Goal: Task Accomplishment & Management: Complete application form

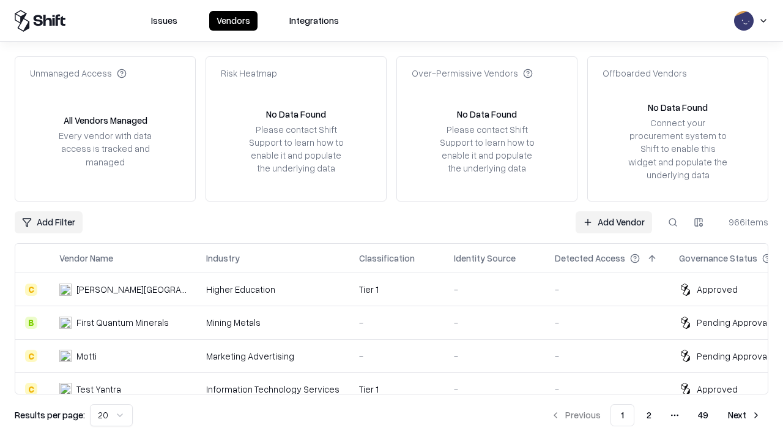
click at [614, 222] on link "Add Vendor" at bounding box center [614, 222] width 77 height 22
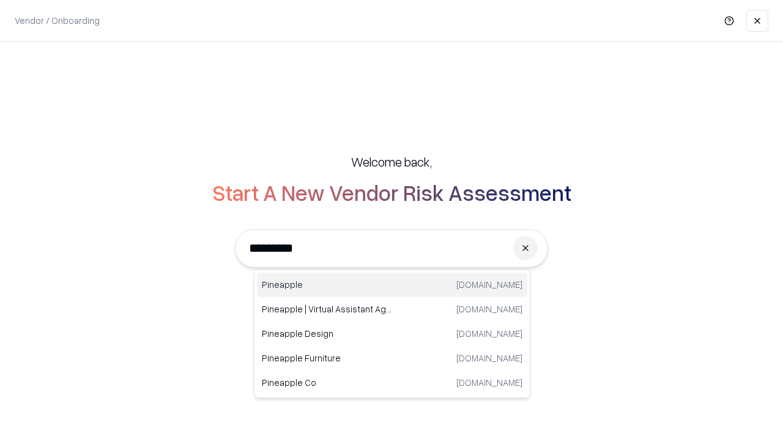
click at [392, 285] on div "Pineapple [DOMAIN_NAME]" at bounding box center [392, 284] width 271 height 24
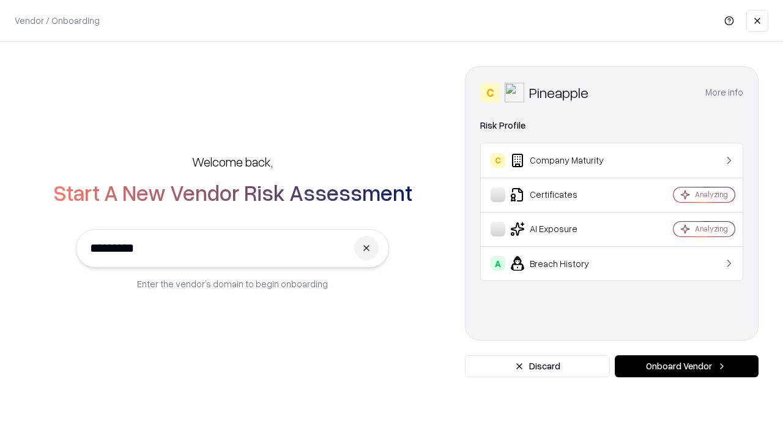
type input "*********"
click at [687, 366] on button "Onboard Vendor" at bounding box center [687, 366] width 144 height 22
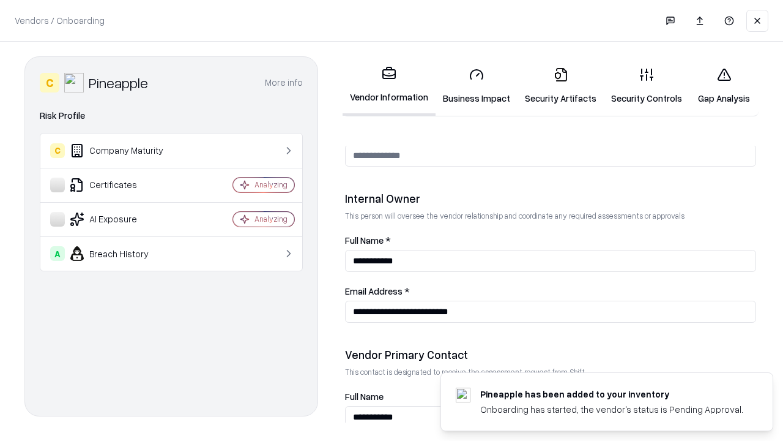
scroll to position [634, 0]
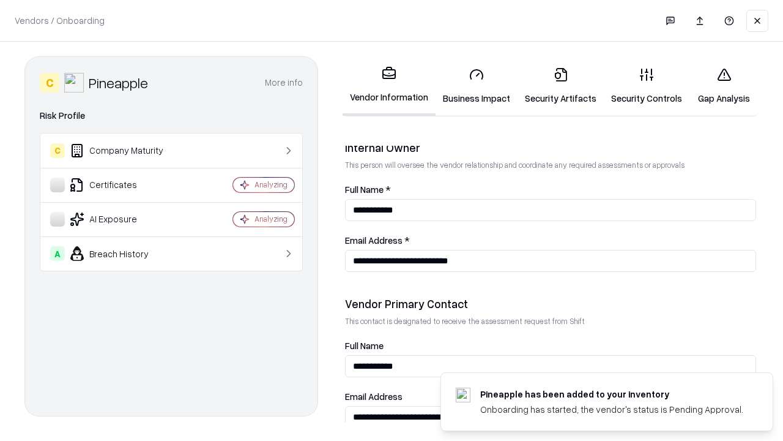
click at [477, 86] on link "Business Impact" at bounding box center [477, 86] width 82 height 57
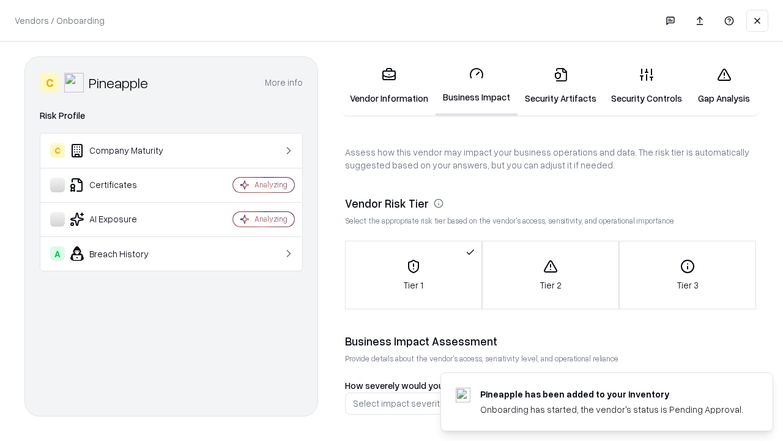
click at [561, 86] on link "Security Artifacts" at bounding box center [561, 86] width 86 height 57
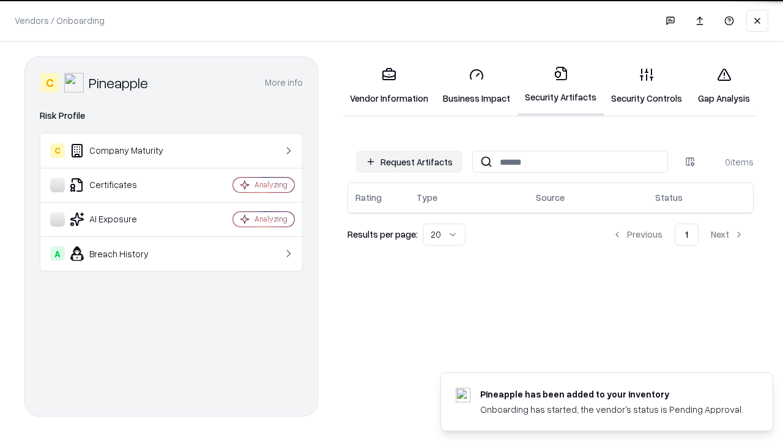
click at [409, 162] on button "Request Artifacts" at bounding box center [409, 162] width 106 height 22
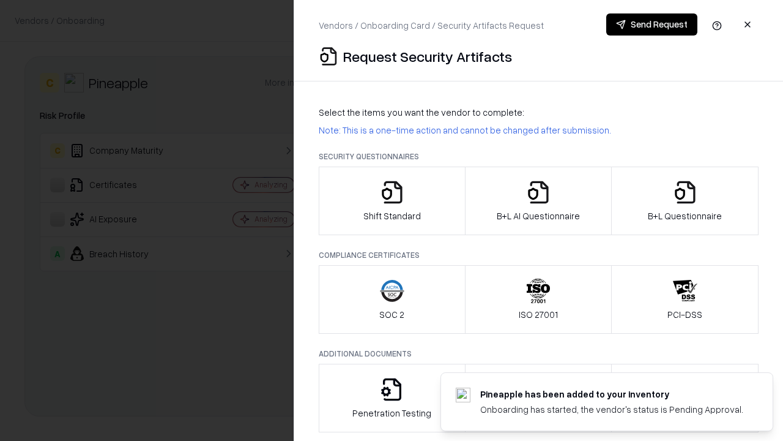
click at [392, 201] on icon "button" at bounding box center [392, 192] width 24 height 24
click at [652, 24] on button "Send Request" at bounding box center [652, 24] width 91 height 22
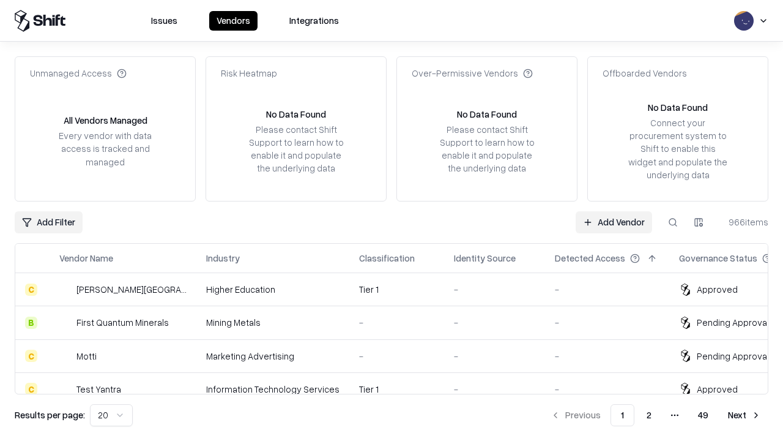
click at [673, 222] on button at bounding box center [673, 222] width 22 height 22
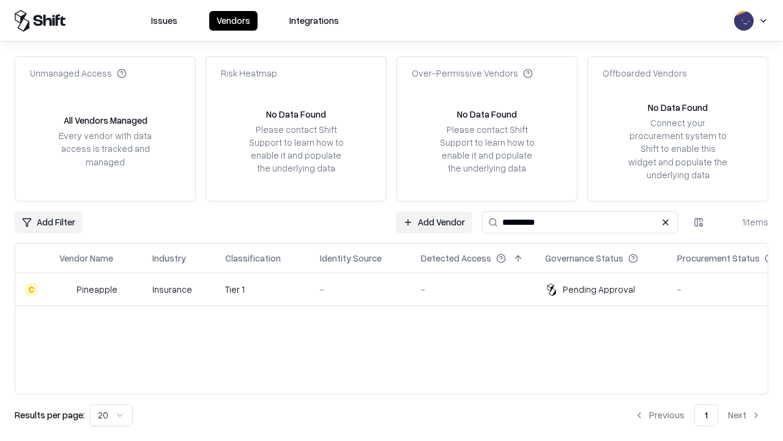
type input "*********"
click at [399, 289] on div "-" at bounding box center [360, 289] width 81 height 13
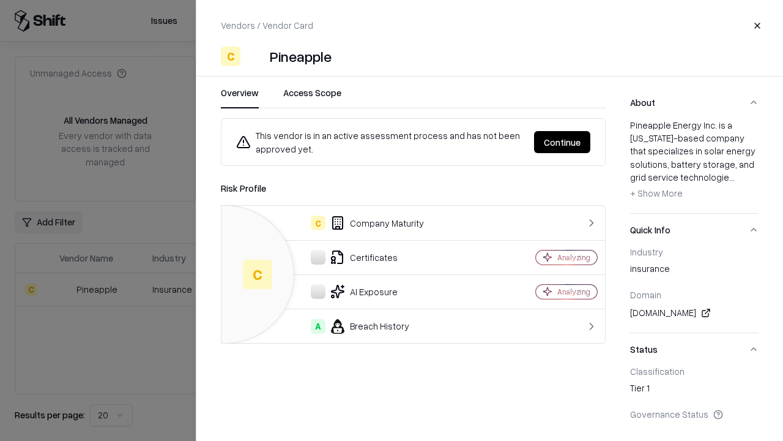
click at [562, 142] on button "Continue" at bounding box center [562, 142] width 56 height 22
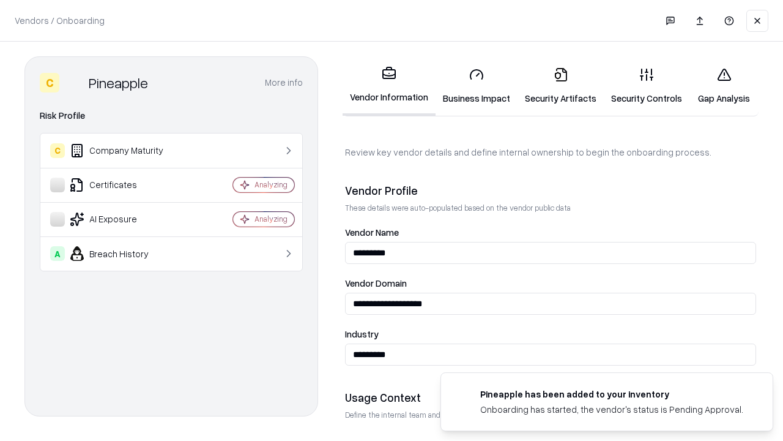
click at [561, 86] on link "Security Artifacts" at bounding box center [561, 86] width 86 height 57
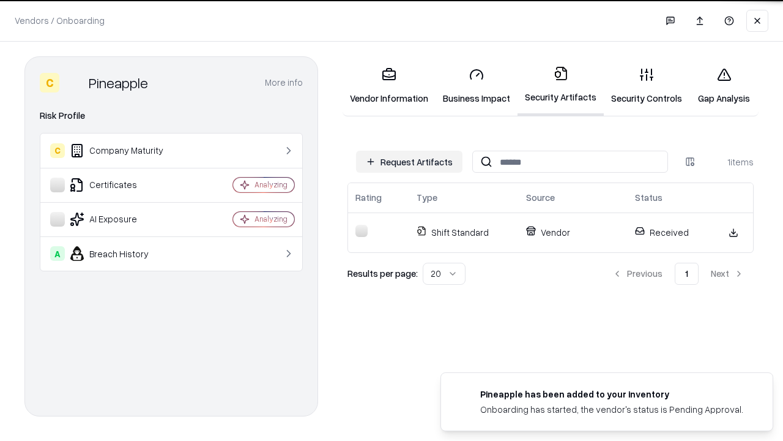
click at [724, 86] on link "Gap Analysis" at bounding box center [724, 86] width 69 height 57
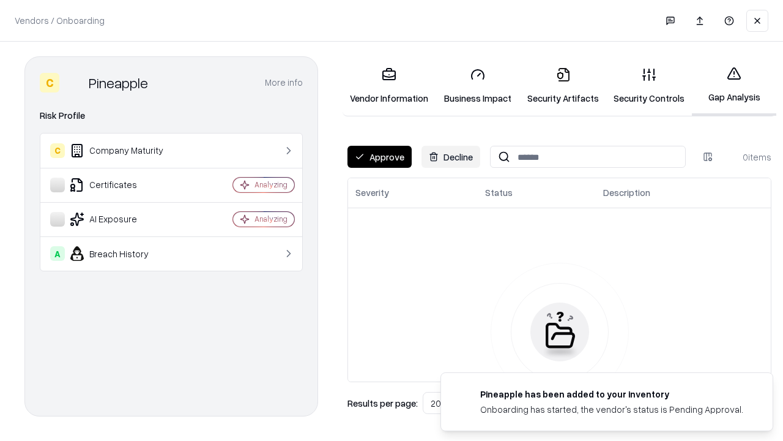
click at [379, 157] on button "Approve" at bounding box center [380, 157] width 64 height 22
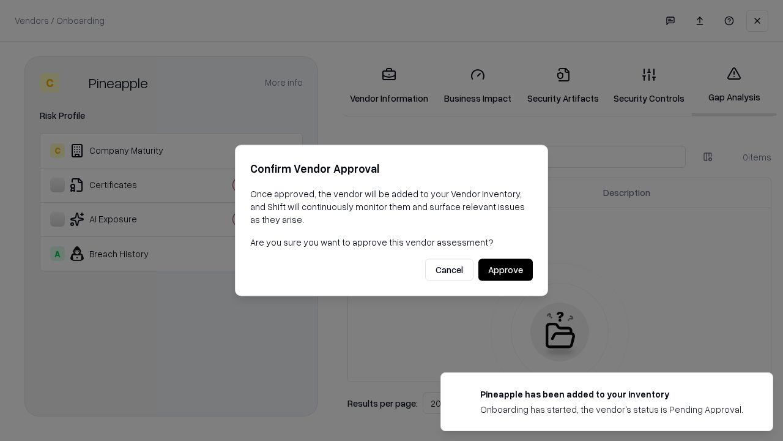
click at [506, 269] on button "Approve" at bounding box center [506, 270] width 54 height 22
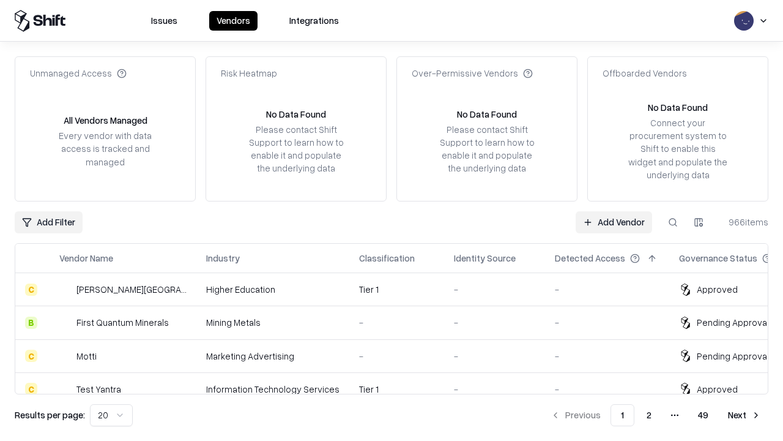
type input "*********"
